Goal: Transaction & Acquisition: Purchase product/service

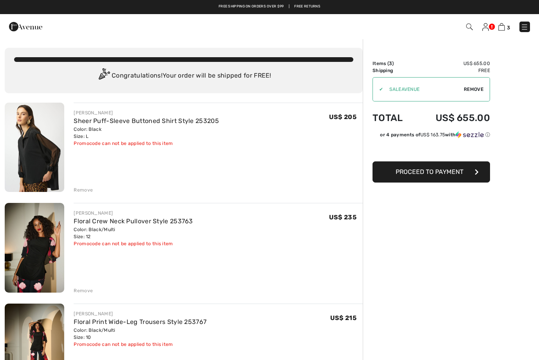
click at [77, 188] on div "Remove" at bounding box center [83, 189] width 19 height 7
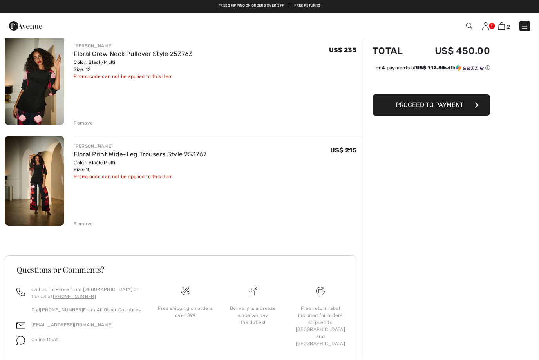
scroll to position [66, 0]
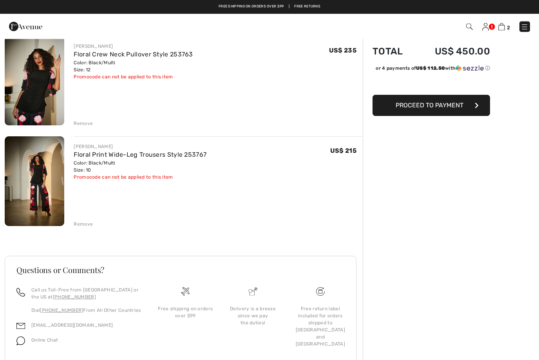
click at [416, 104] on span "Proceed to Payment" at bounding box center [429, 105] width 68 height 7
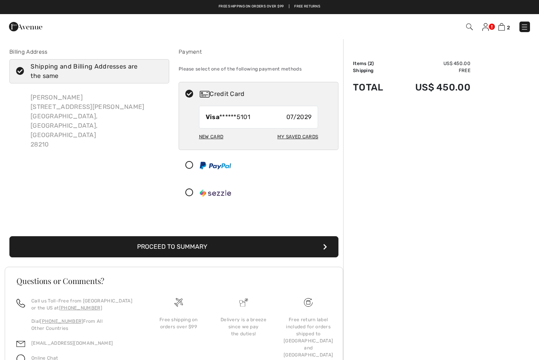
click at [190, 166] on icon at bounding box center [189, 165] width 21 height 8
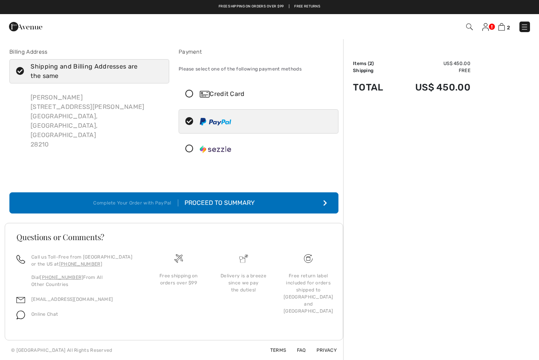
click at [215, 209] on button "Complete Your Order with PayPal Proceed to Summary" at bounding box center [173, 202] width 329 height 21
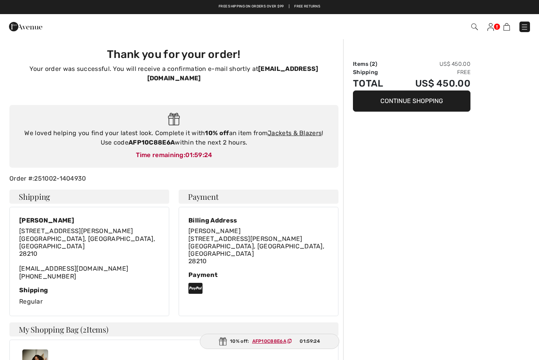
checkbox input "true"
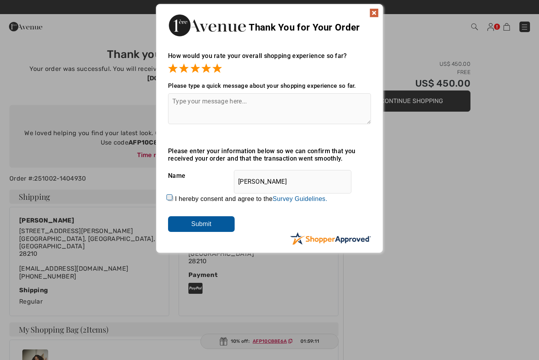
click at [198, 227] on input "Submit" at bounding box center [201, 224] width 67 height 16
